Goal: Find specific page/section: Find specific page/section

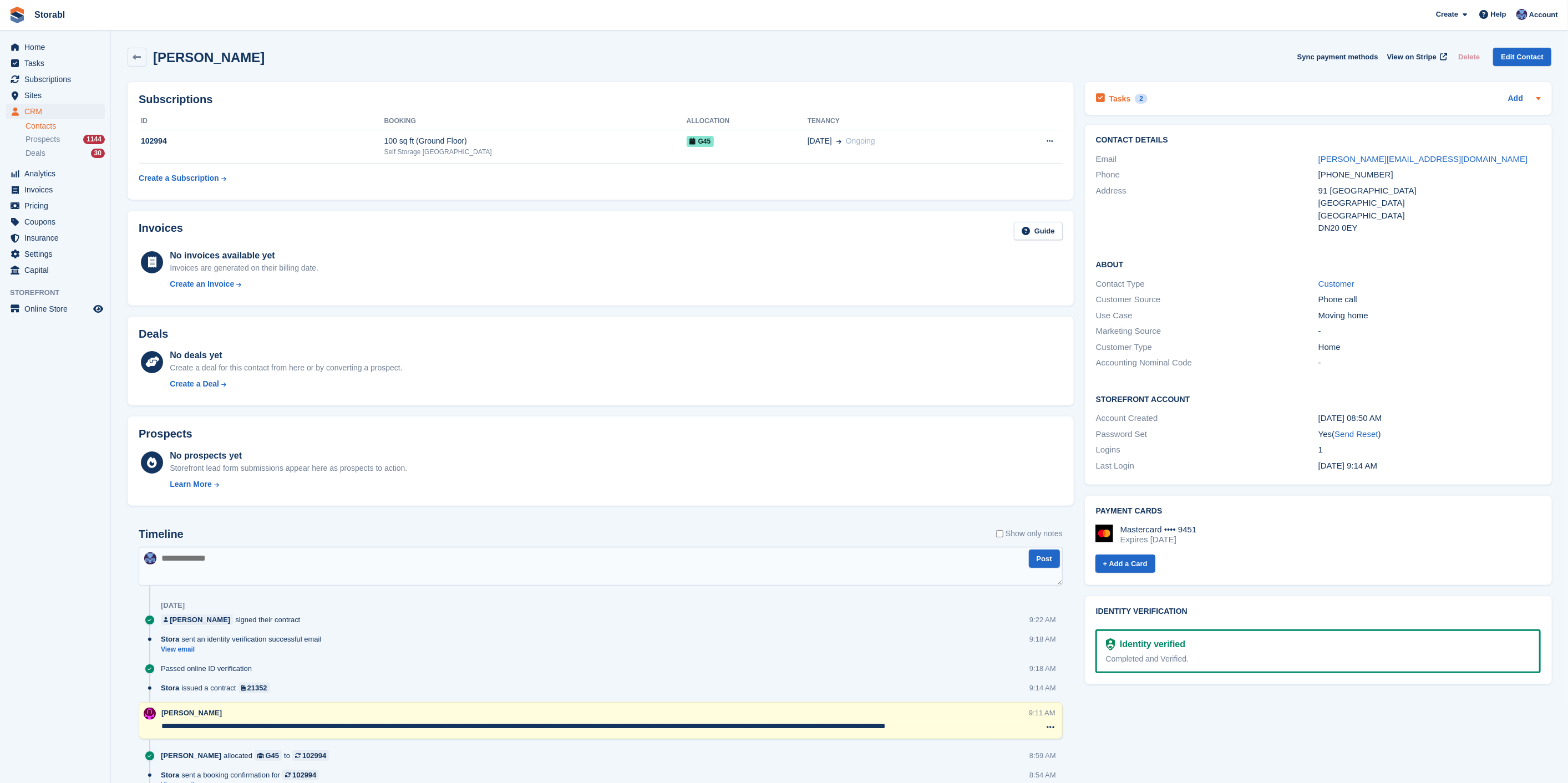
click at [1182, 95] on div "Tasks 2 Add" at bounding box center [1318, 98] width 445 height 15
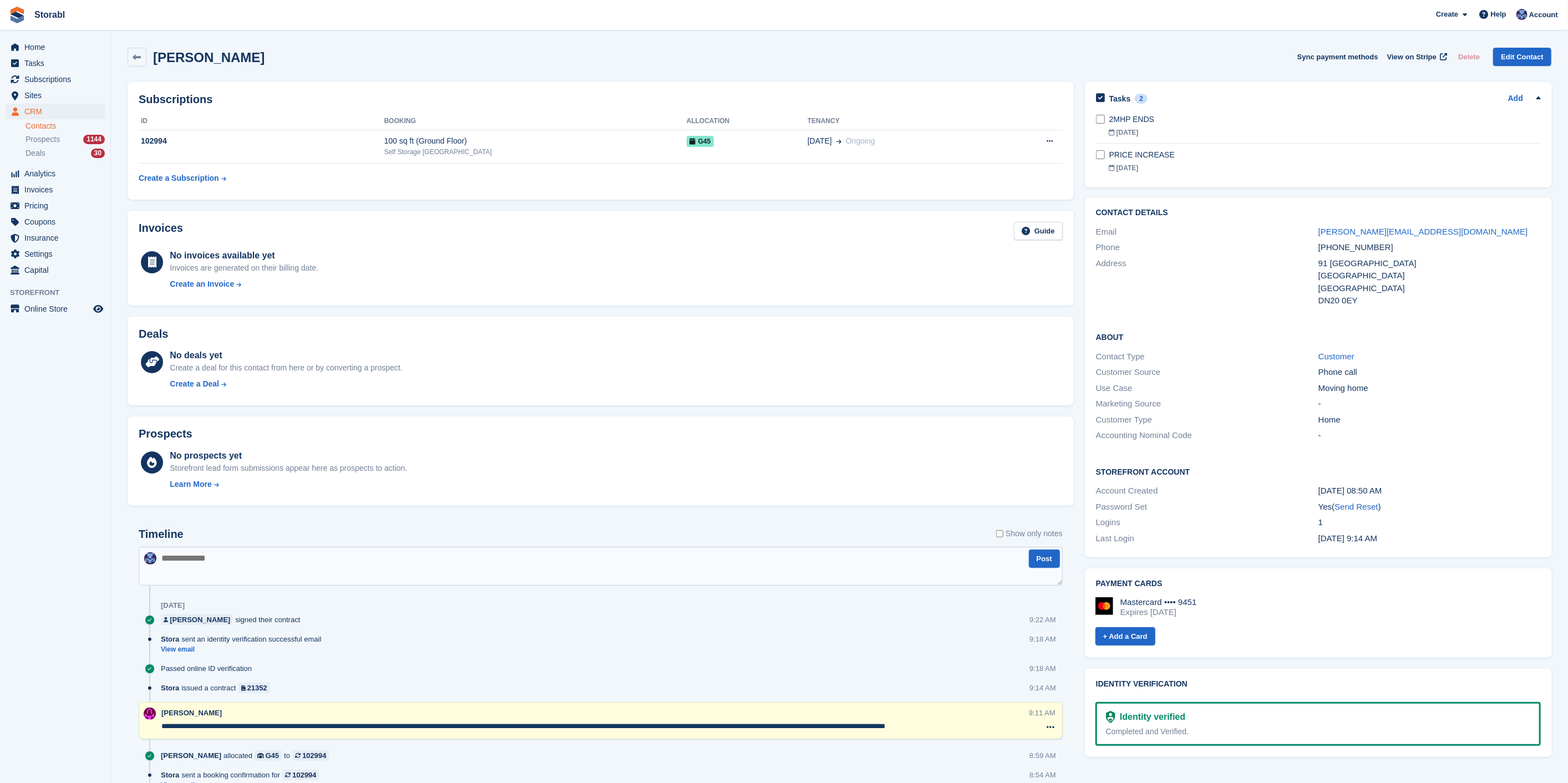
click at [1182, 95] on div "Tasks 2 Add" at bounding box center [1318, 98] width 445 height 15
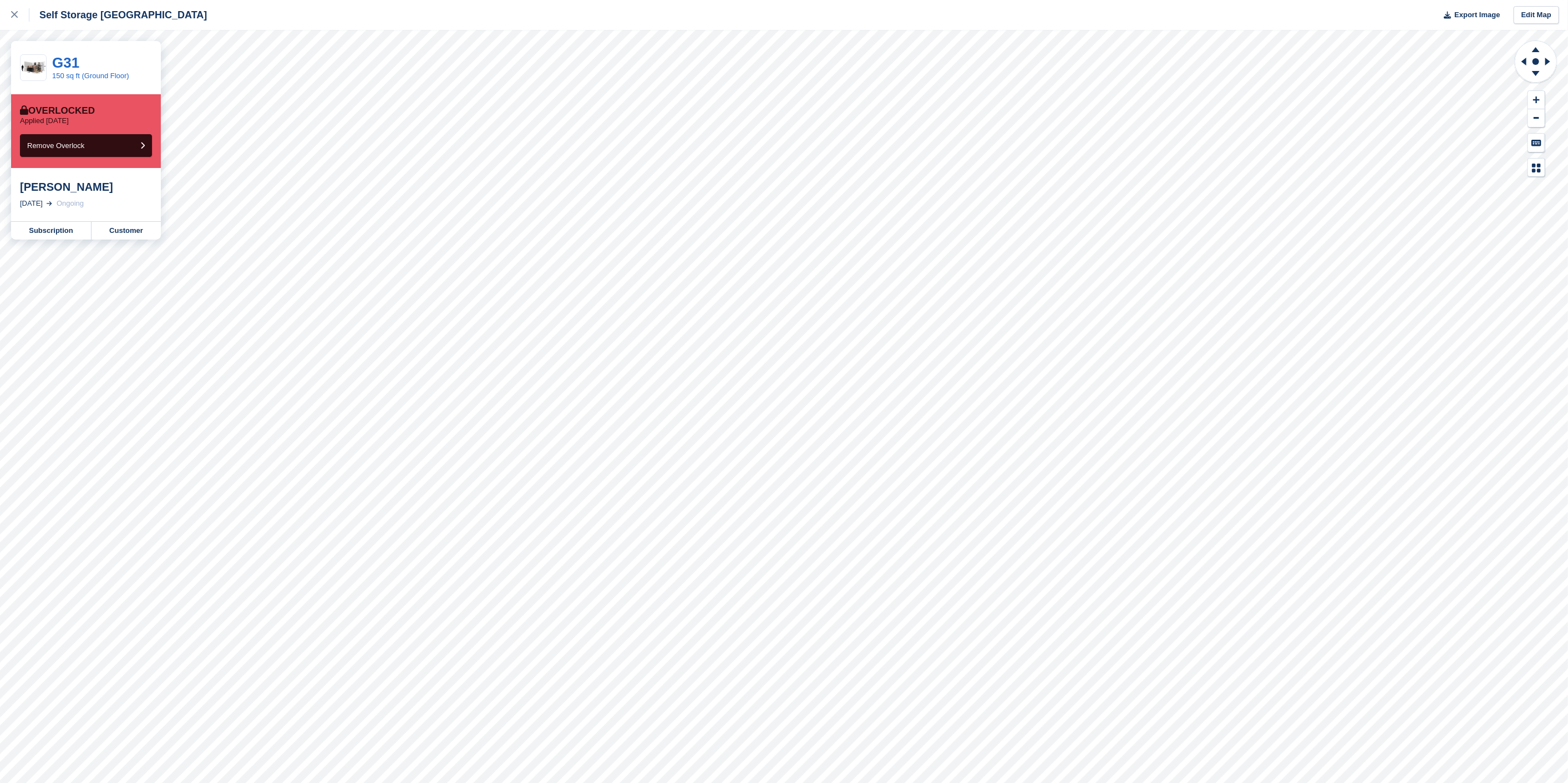
click at [124, 219] on div "Emma Harper 22 Apr, 2024 Ongoing" at bounding box center [86, 194] width 150 height 53
click at [130, 238] on link "Customer" at bounding box center [126, 230] width 69 height 18
